Goal: Task Accomplishment & Management: Complete application form

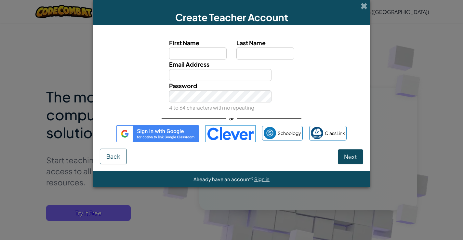
click at [252, 133] on img at bounding box center [231, 133] width 50 height 17
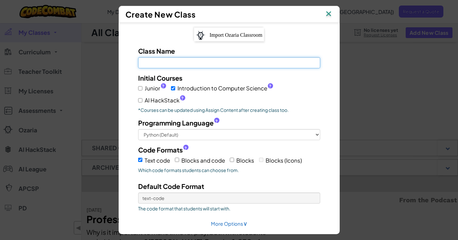
click at [219, 66] on input "Class Name Field is required" at bounding box center [229, 62] width 182 height 11
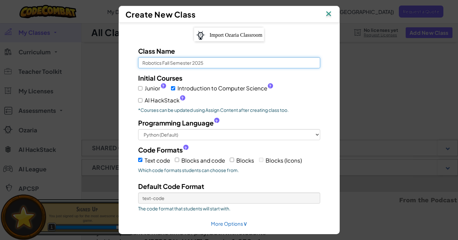
type input "Robotics Fall Semester 2025"
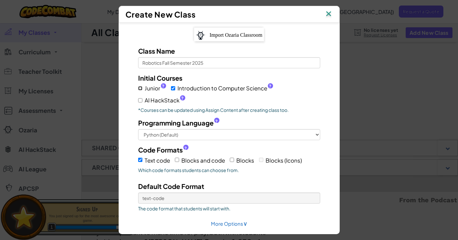
click at [139, 88] on input "Junior ?" at bounding box center [140, 88] width 4 height 4
checkbox input "true"
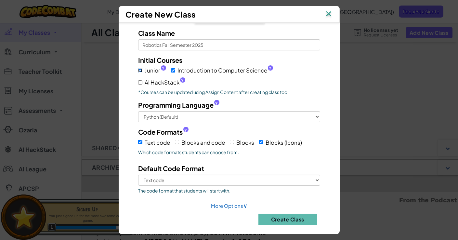
scroll to position [18, 0]
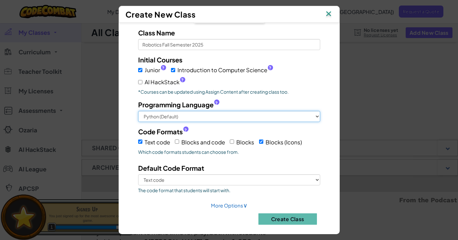
click at [214, 116] on select "Python (Default) JavaScript C++ [GEOGRAPHIC_DATA] (Experimental)" at bounding box center [229, 116] width 182 height 11
click at [138, 111] on select "Python (Default) JavaScript C++ [GEOGRAPHIC_DATA] (Experimental)" at bounding box center [229, 116] width 182 height 11
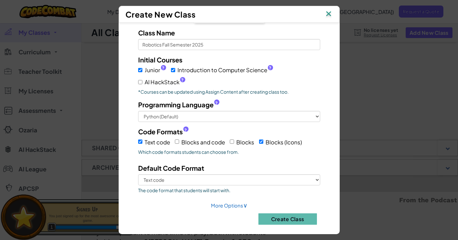
click at [233, 103] on label "Programming Language ?" at bounding box center [229, 104] width 182 height 9
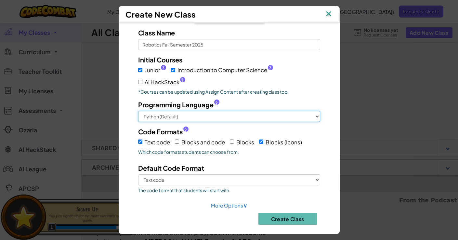
click at [233, 111] on select "Python (Default) JavaScript C++ [GEOGRAPHIC_DATA] (Experimental)" at bounding box center [229, 116] width 182 height 11
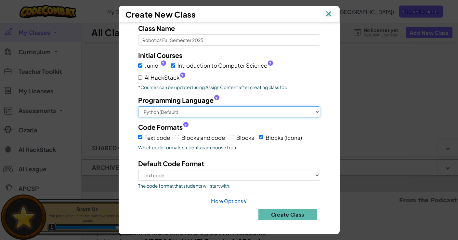
scroll to position [23, 0]
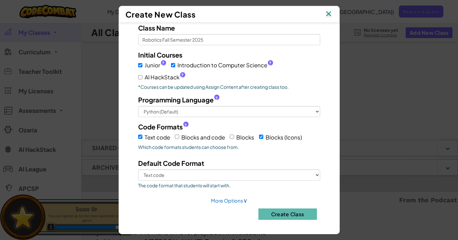
click at [182, 136] on span "Blocks and code" at bounding box center [204, 137] width 44 height 7
click at [179, 136] on input "Blocks and code" at bounding box center [177, 137] width 4 height 4
checkbox input "true"
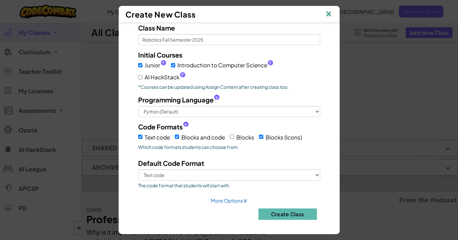
click at [233, 137] on label "Blocks" at bounding box center [242, 137] width 24 height 10
click at [233, 137] on input "Blocks" at bounding box center [232, 137] width 4 height 4
checkbox input "true"
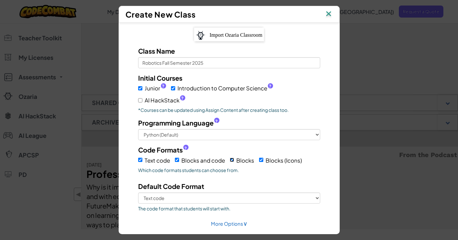
scroll to position [0, 0]
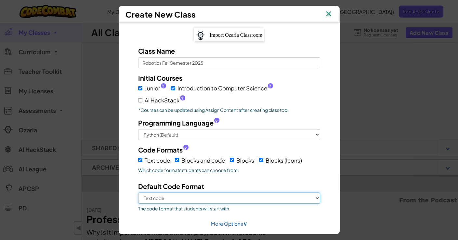
click at [232, 197] on select "Text code Blocks and code Blocks Blocks (Icons)" at bounding box center [229, 198] width 182 height 11
click at [243, 198] on select "Text code Blocks and code Blocks Blocks (Icons)" at bounding box center [229, 198] width 182 height 11
select select "blocks-and-code"
click at [138, 193] on select "Text code Blocks and code Blocks Blocks (Icons)" at bounding box center [229, 198] width 182 height 11
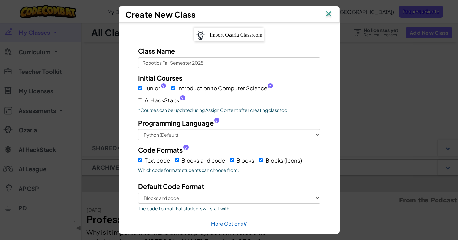
click at [244, 189] on div "Default Code Format Text code Blocks and code Blocks Blocks (Icons) The code fo…" at bounding box center [229, 199] width 192 height 34
click at [238, 223] on link "More Options ∨" at bounding box center [229, 224] width 36 height 6
select select
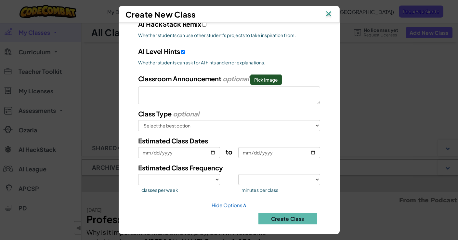
scroll to position [300, 0]
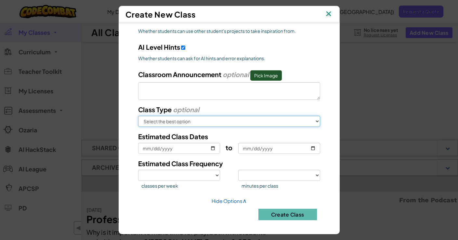
click at [218, 117] on select "Select the best option In School After School Online Camp Homeschool Other" at bounding box center [229, 121] width 182 height 11
select select "in-school"
click at [138, 116] on select "Select the best option In School After School Online Camp Homeschool Other" at bounding box center [229, 121] width 182 height 11
select select
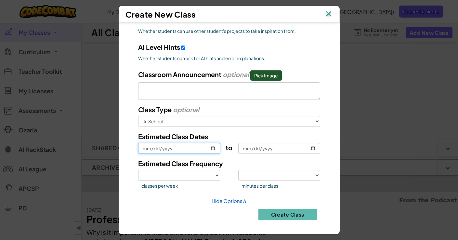
click at [209, 147] on input "Estimated Class Dates" at bounding box center [179, 148] width 82 height 11
type input "2025-08-04"
select select
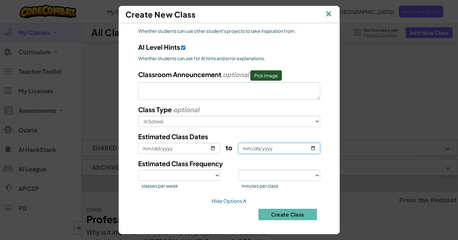
click at [314, 146] on input "to" at bounding box center [280, 148] width 82 height 11
click at [312, 147] on input "to" at bounding box center [280, 148] width 82 height 11
type input "2025-05-22"
select select
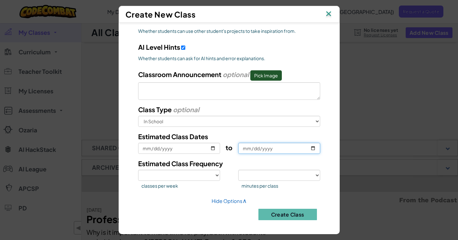
type input "2026-05-22"
select select
type input "2026-05-31"
select select
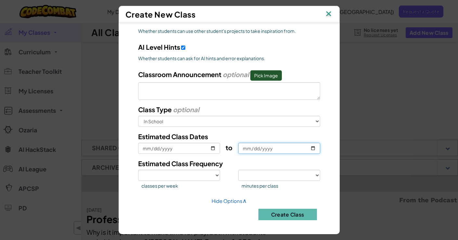
select select
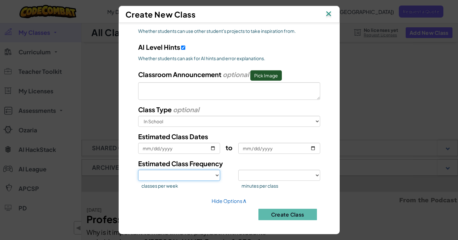
click at [186, 175] on select "1 2 3 4 5" at bounding box center [179, 175] width 82 height 11
select select "5"
click at [138, 170] on select "1 2 3 4 5" at bounding box center [179, 175] width 82 height 11
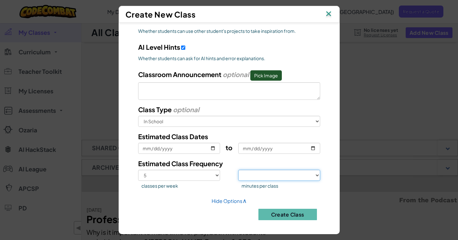
click at [272, 176] on select "<30 30 50 75 >75" at bounding box center [280, 175] width 82 height 11
select select "75"
click at [239, 170] on select "<30 30 50 75 >75" at bounding box center [280, 175] width 82 height 11
click at [285, 215] on button "Create Class" at bounding box center [288, 214] width 59 height 11
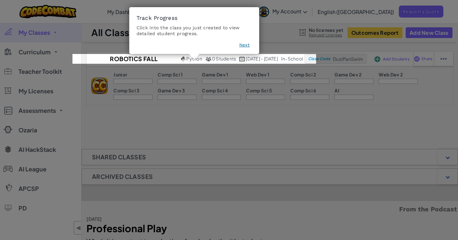
click at [244, 44] on button "Next" at bounding box center [244, 45] width 10 height 7
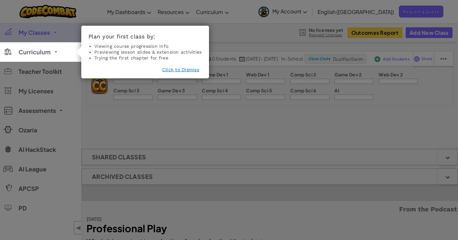
click at [182, 68] on button "Click to Dismiss" at bounding box center [180, 69] width 37 height 7
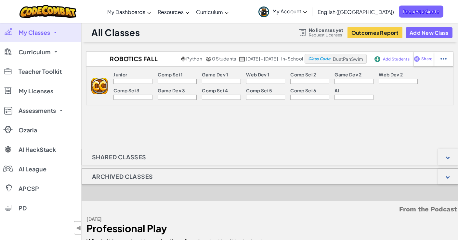
click at [34, 35] on span "My Classes" at bounding box center [35, 33] width 32 height 6
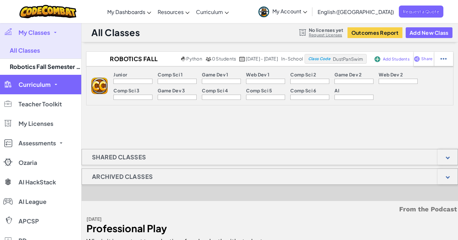
click at [38, 89] on link "Curriculum" at bounding box center [40, 85] width 81 height 20
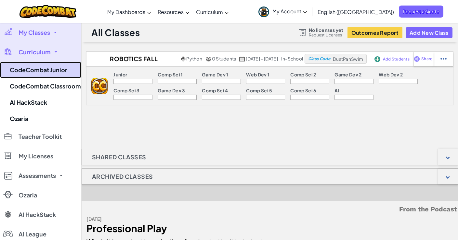
click at [59, 70] on link "CodeCombat Junior" at bounding box center [40, 70] width 81 height 16
